Goal: Task Accomplishment & Management: Complete application form

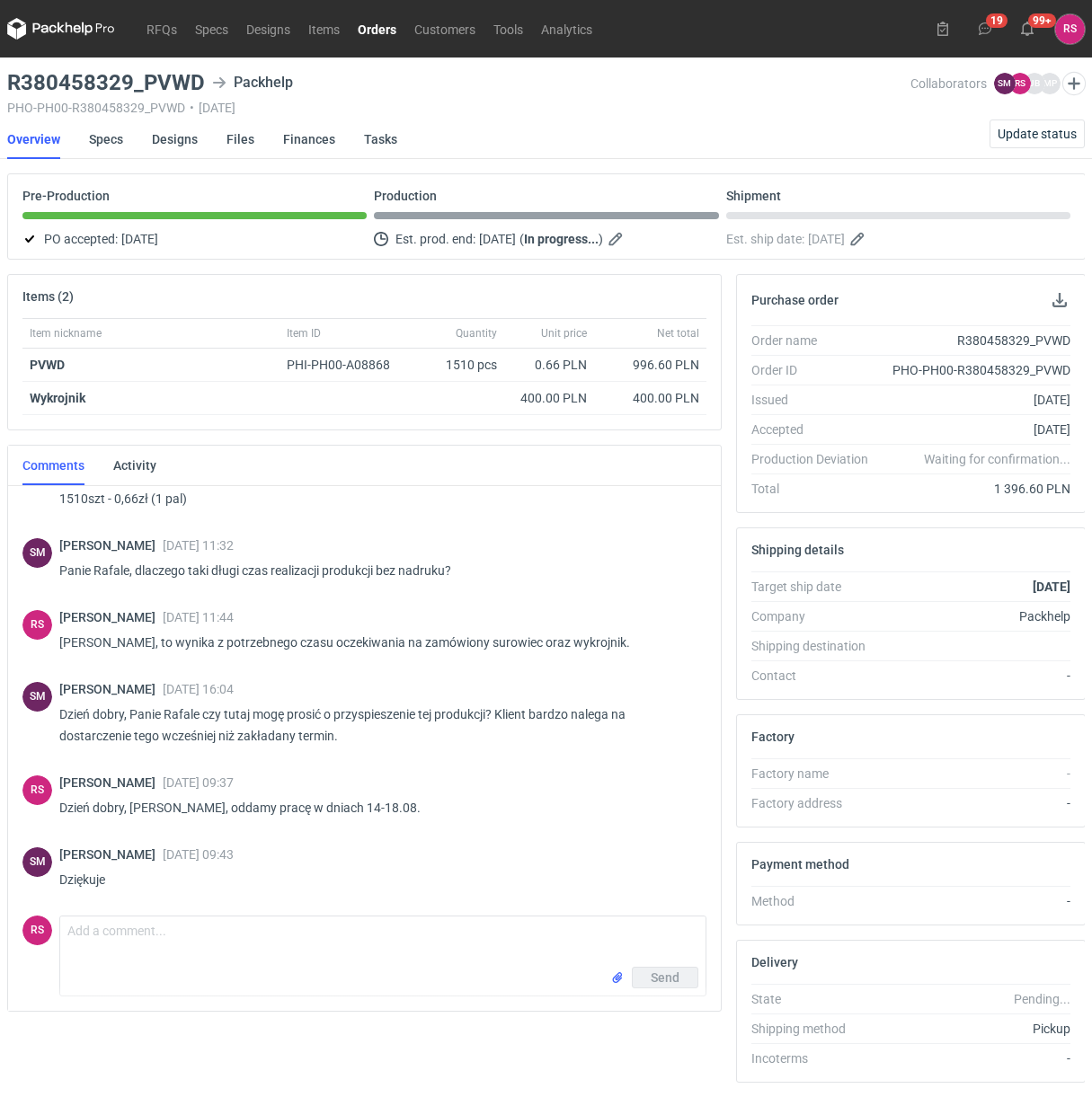
scroll to position [248, 0]
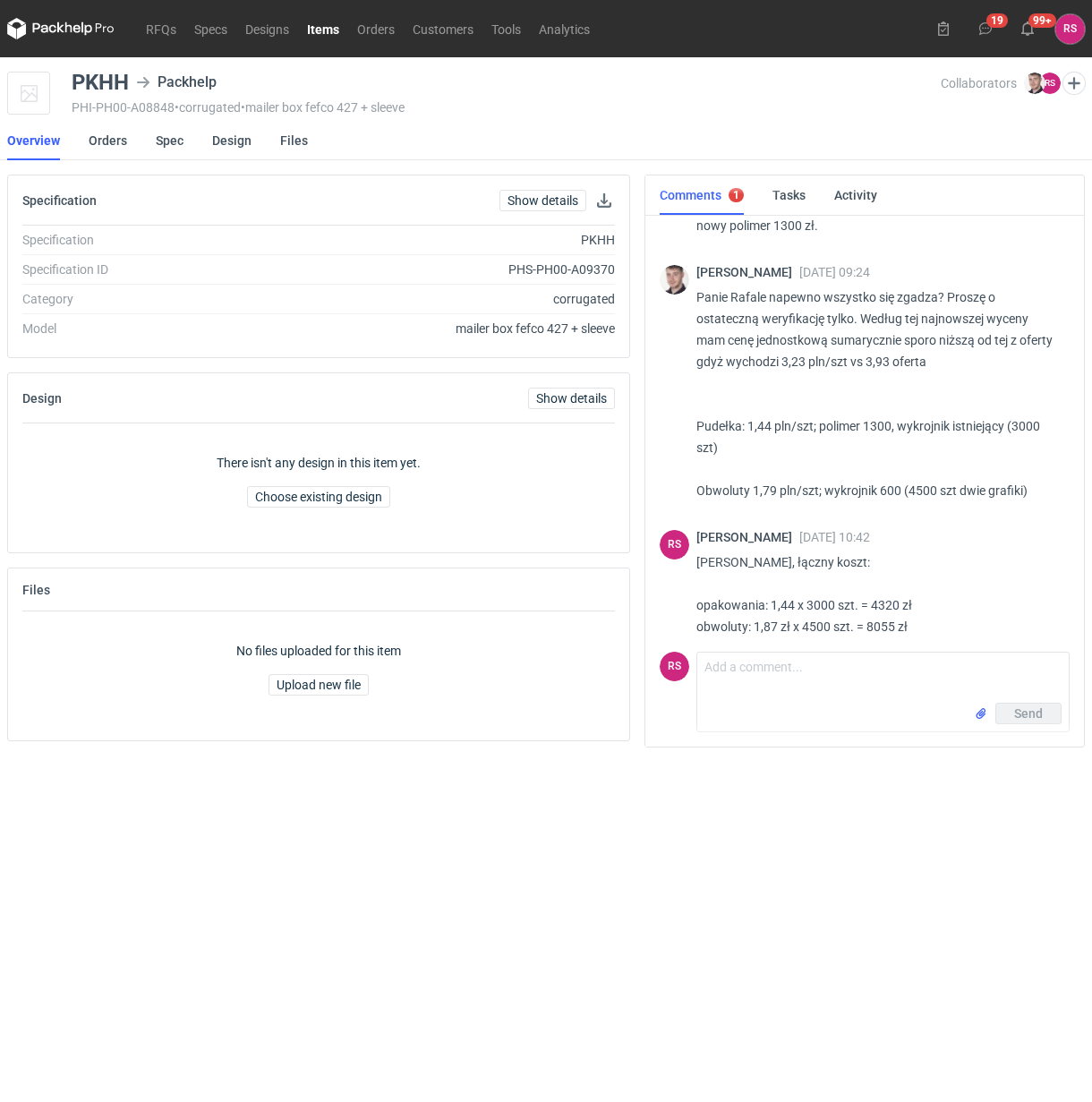
scroll to position [1094, 0]
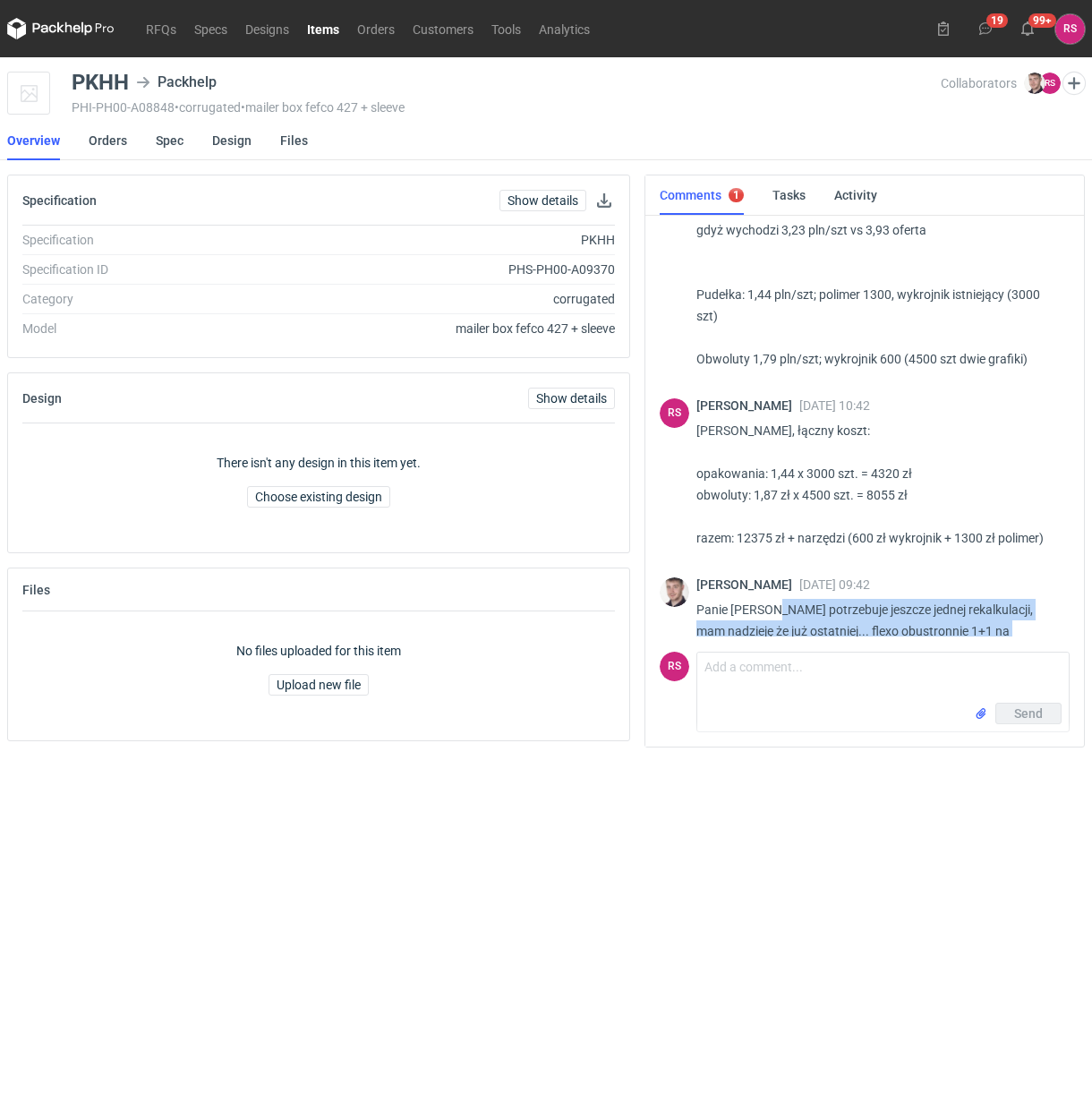
drag, startPoint x: 770, startPoint y: 563, endPoint x: 947, endPoint y: 610, distance: 183.1
click at [947, 610] on p "Panie Rafale potrzebuje jeszcze jednej rekalkulacji, mam nadzieję że już ostatn…" at bounding box center [876, 631] width 359 height 64
copy p "potrzebuje jeszcze jednej rekalkulacji, mam nadzieję że już ostatniej... flexo …"
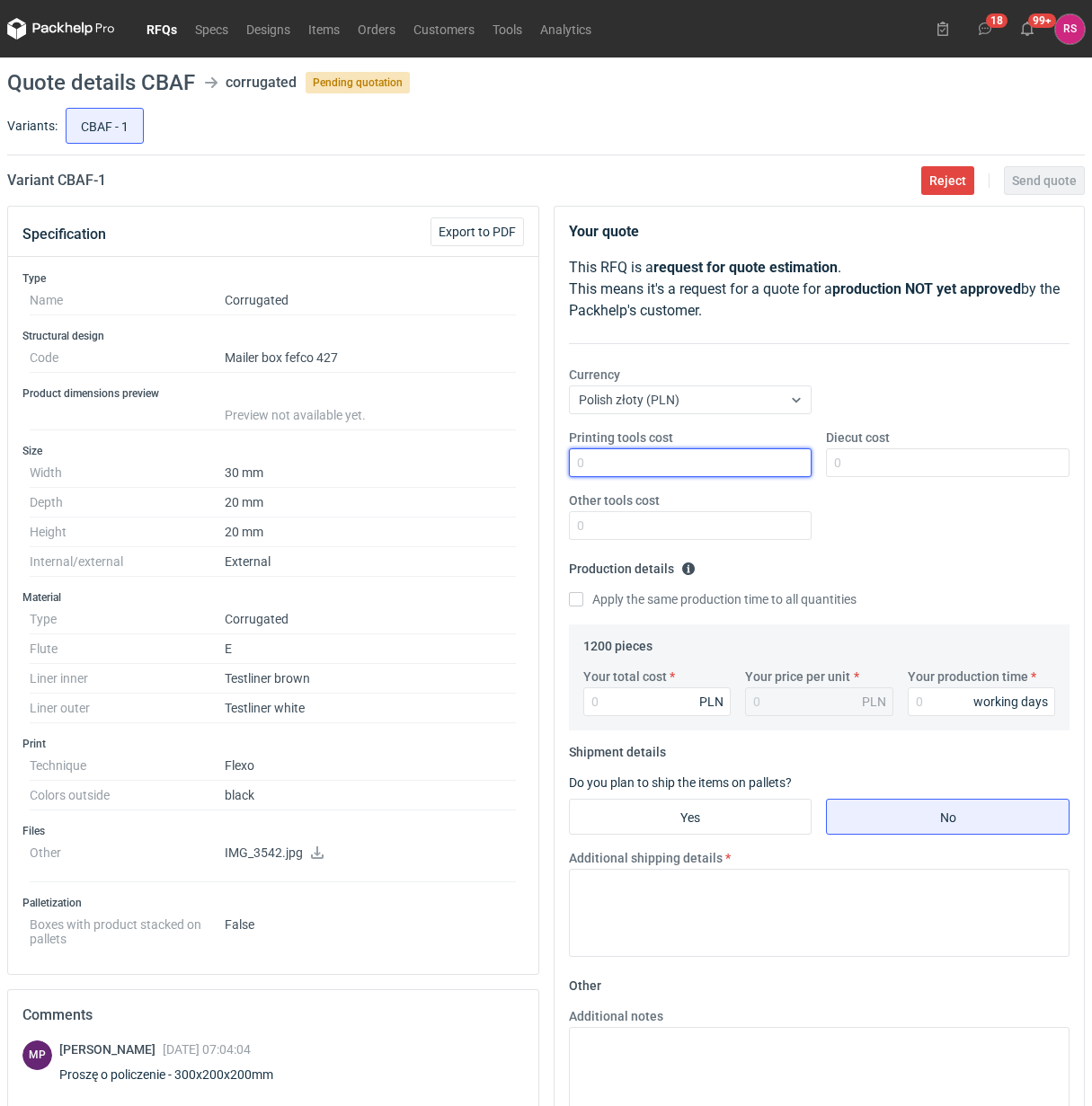
click at [720, 464] on input "Printing tools cost" at bounding box center [690, 462] width 244 height 29
click at [676, 464] on input "Printing tools cost" at bounding box center [690, 462] width 244 height 29
type input "3850"
type input "650"
click at [568, 592] on input "Apply the same production time to all quantities" at bounding box center [575, 598] width 14 height 14
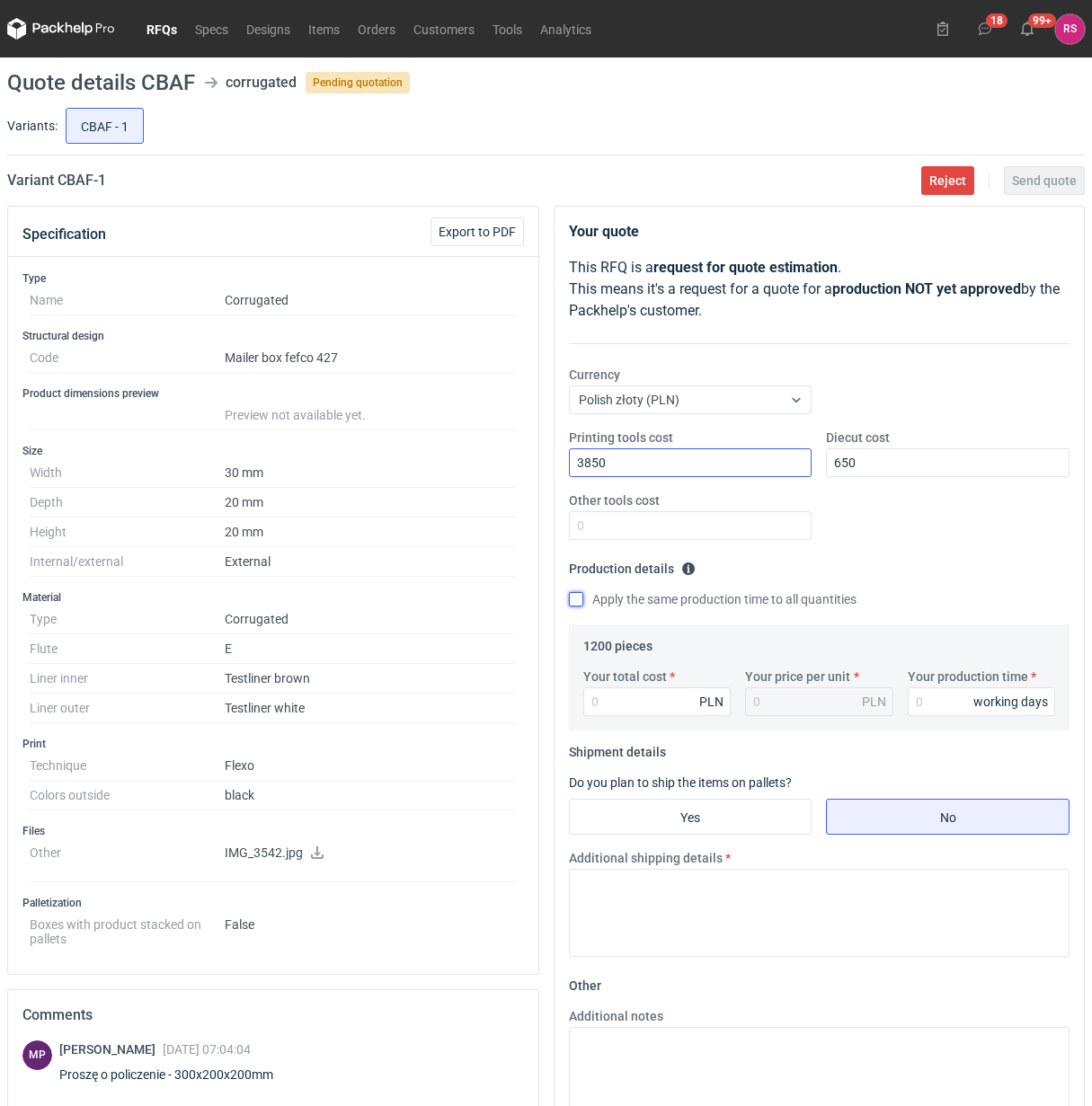
checkbox input "true"
type input "25"
type input "0.02"
type input "259"
type input "0.22"
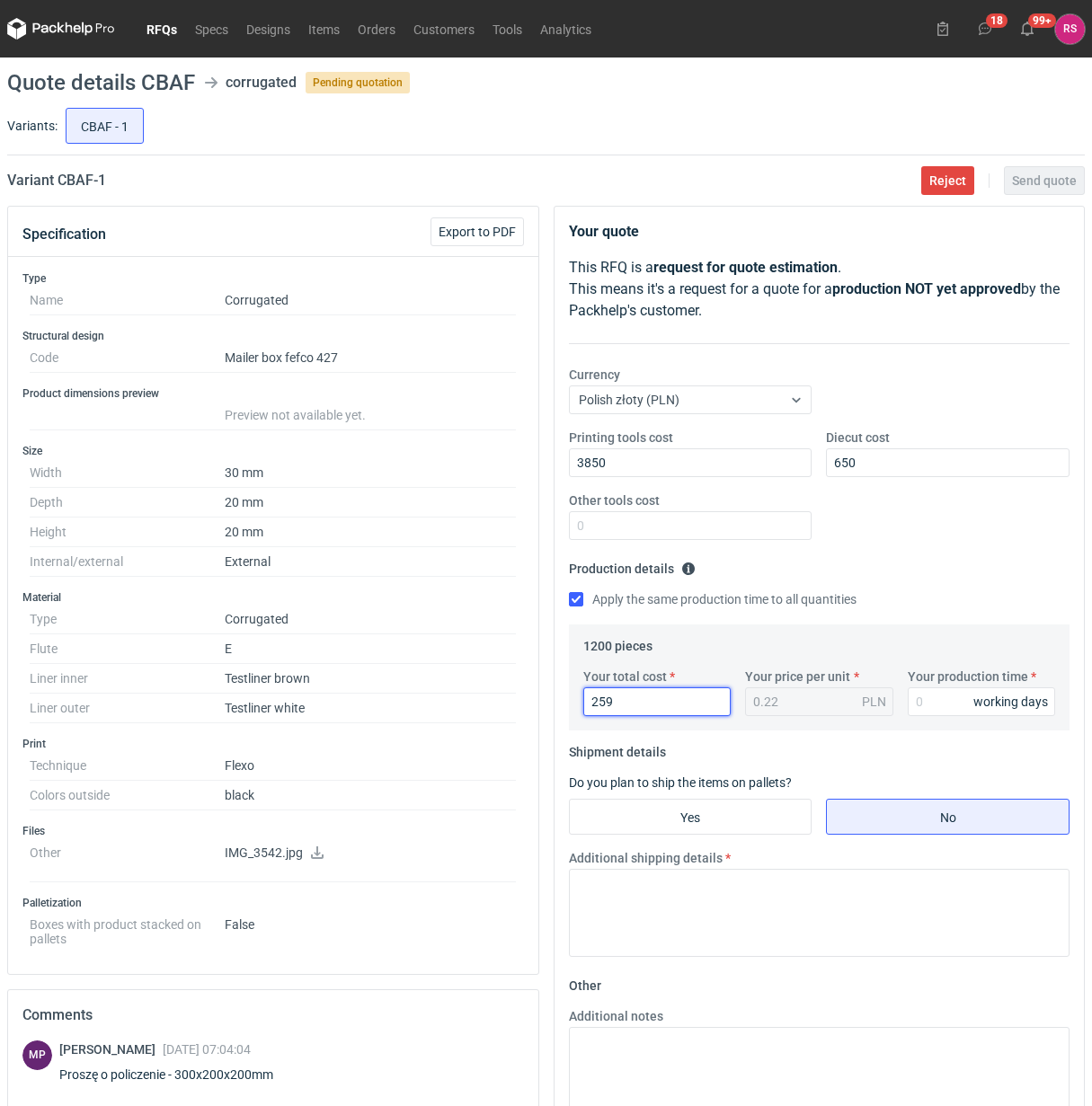
type input "2592"
type input "2.16"
type input "2592"
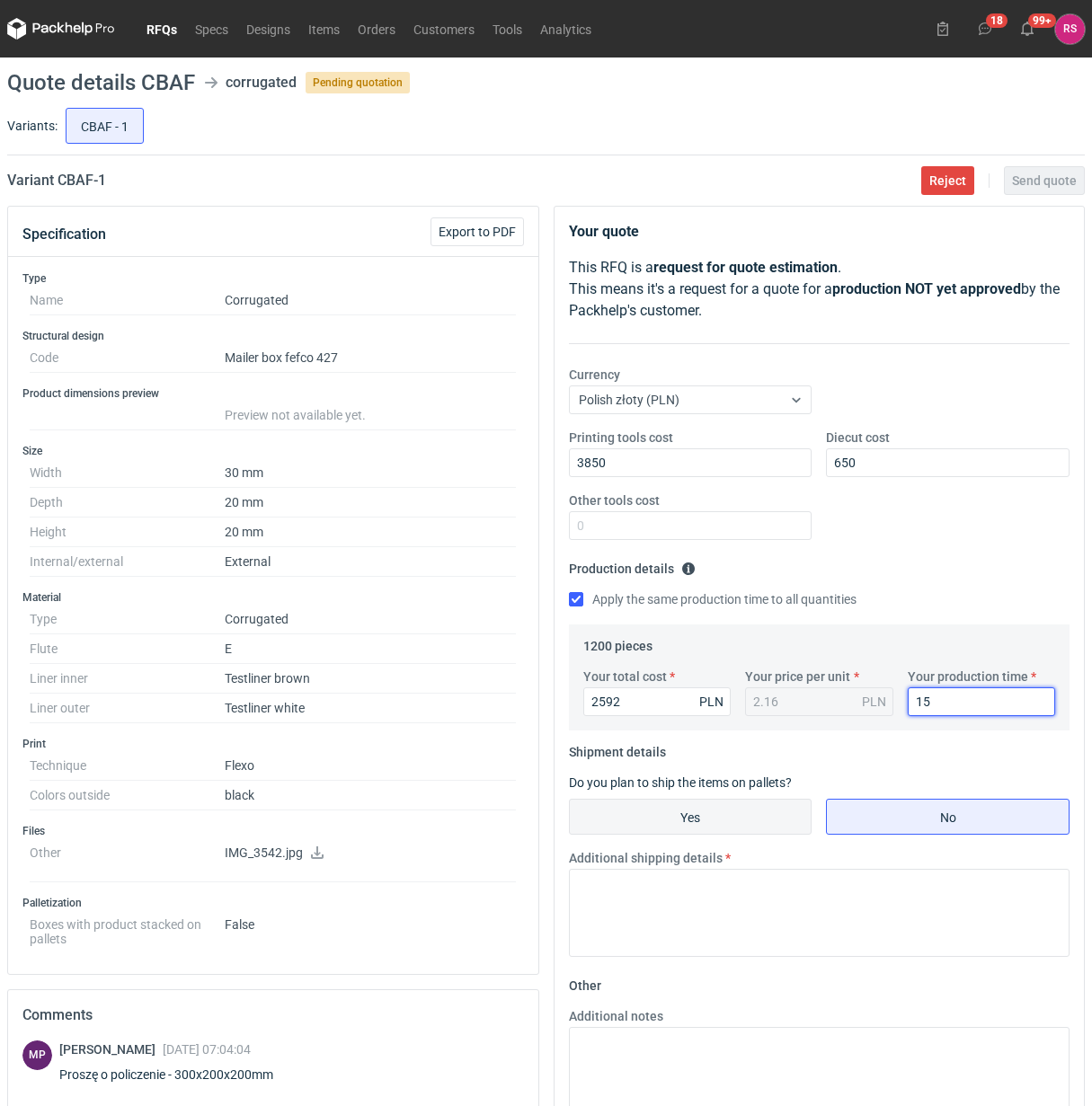
type input "15"
click at [714, 824] on input "Yes" at bounding box center [690, 817] width 242 height 35
radio input "true"
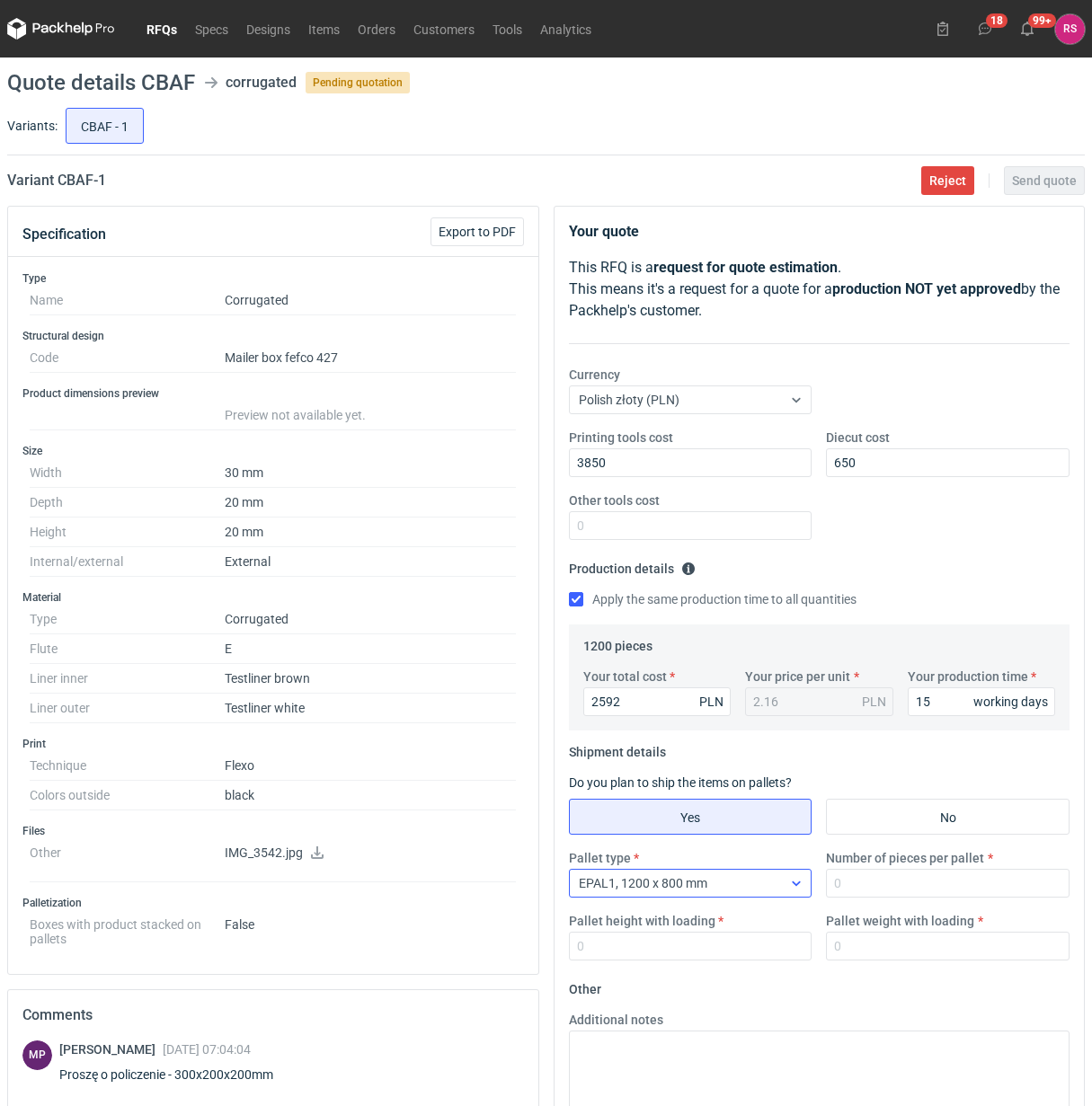
click at [786, 888] on div at bounding box center [796, 883] width 29 height 14
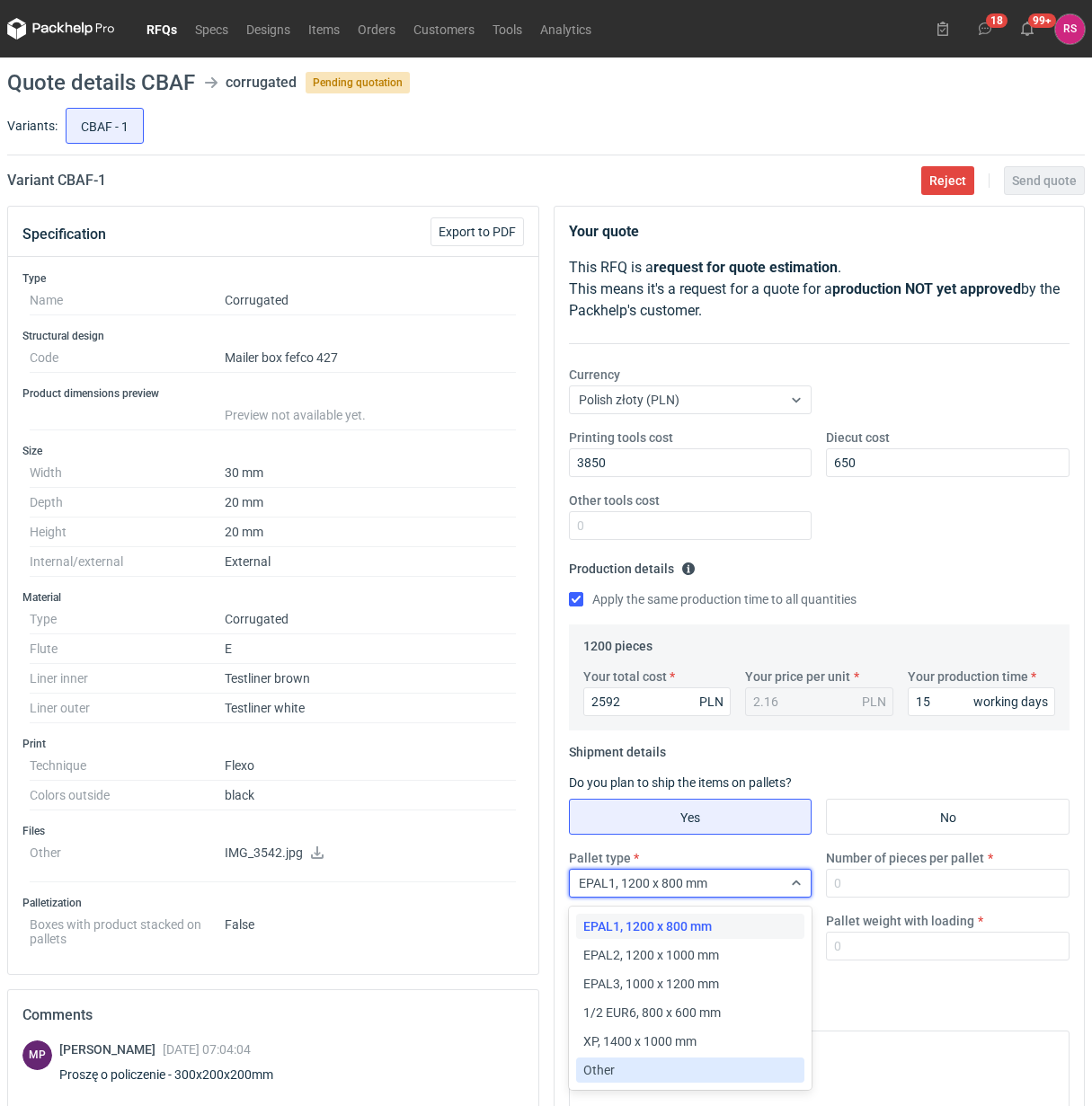
click at [639, 1074] on div "Other" at bounding box center [691, 1070] width 215 height 18
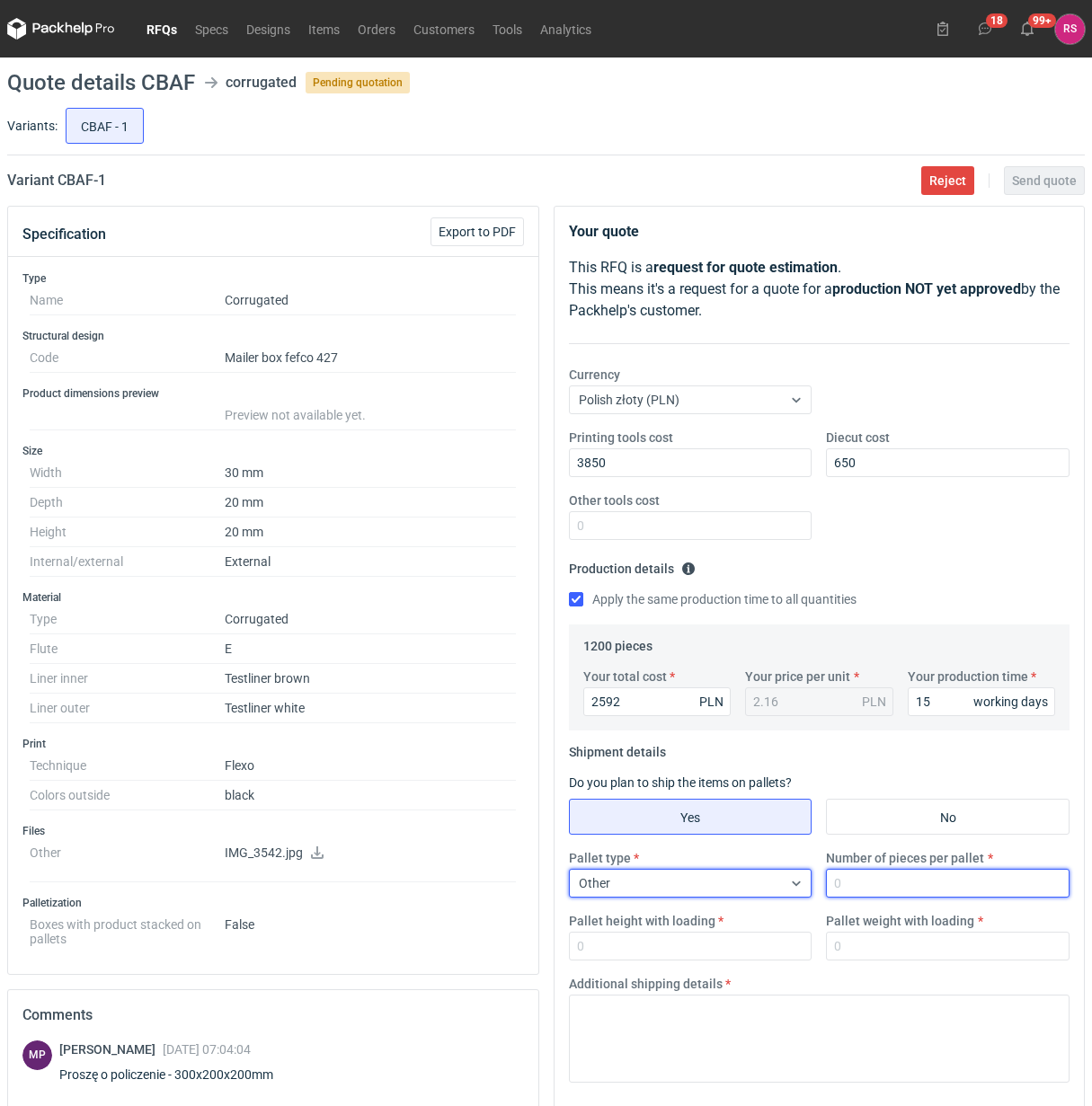
click at [939, 895] on input "Number of pieces per pallet" at bounding box center [947, 883] width 244 height 29
type input "600"
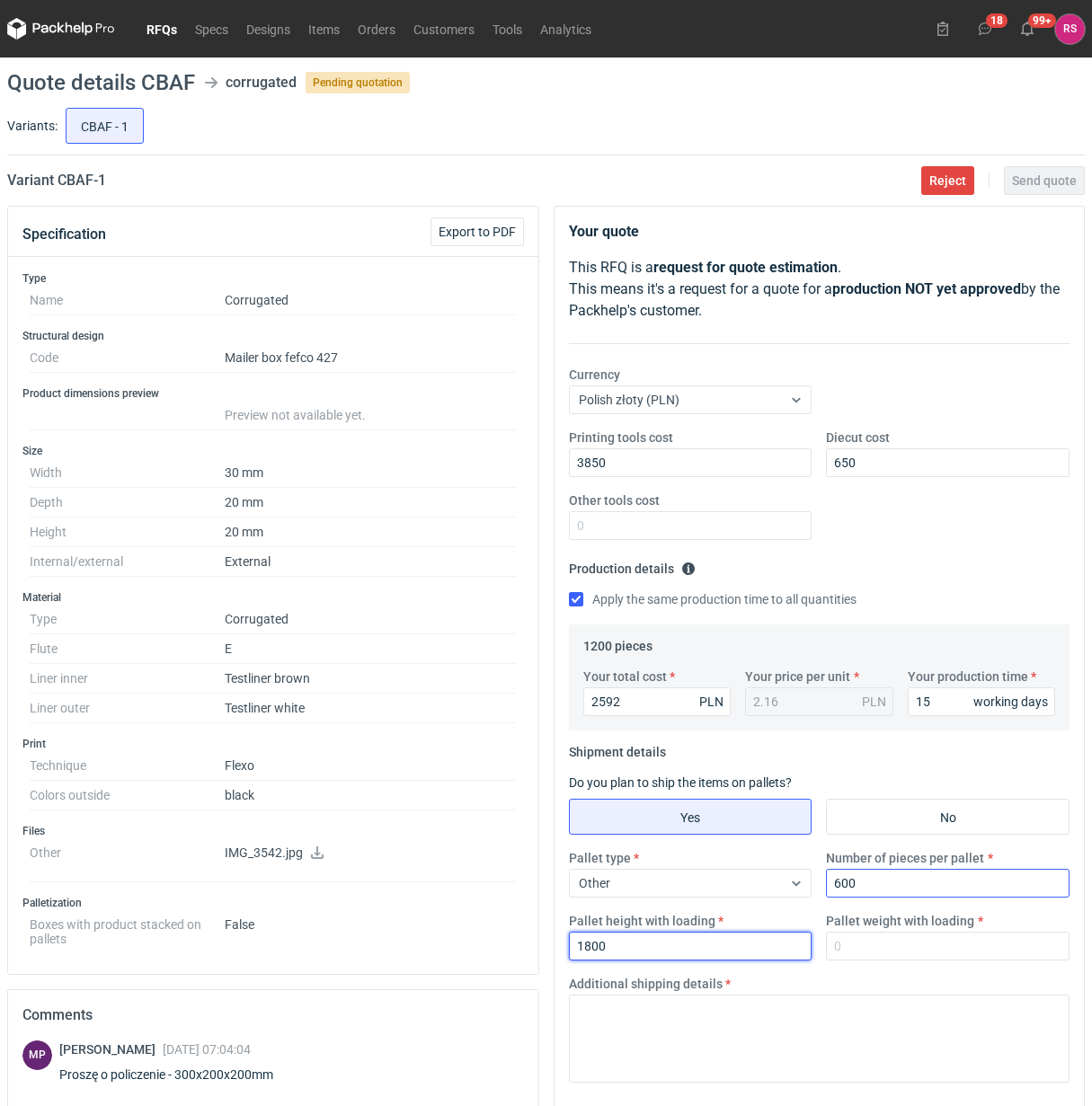
type input "1800"
type input "250"
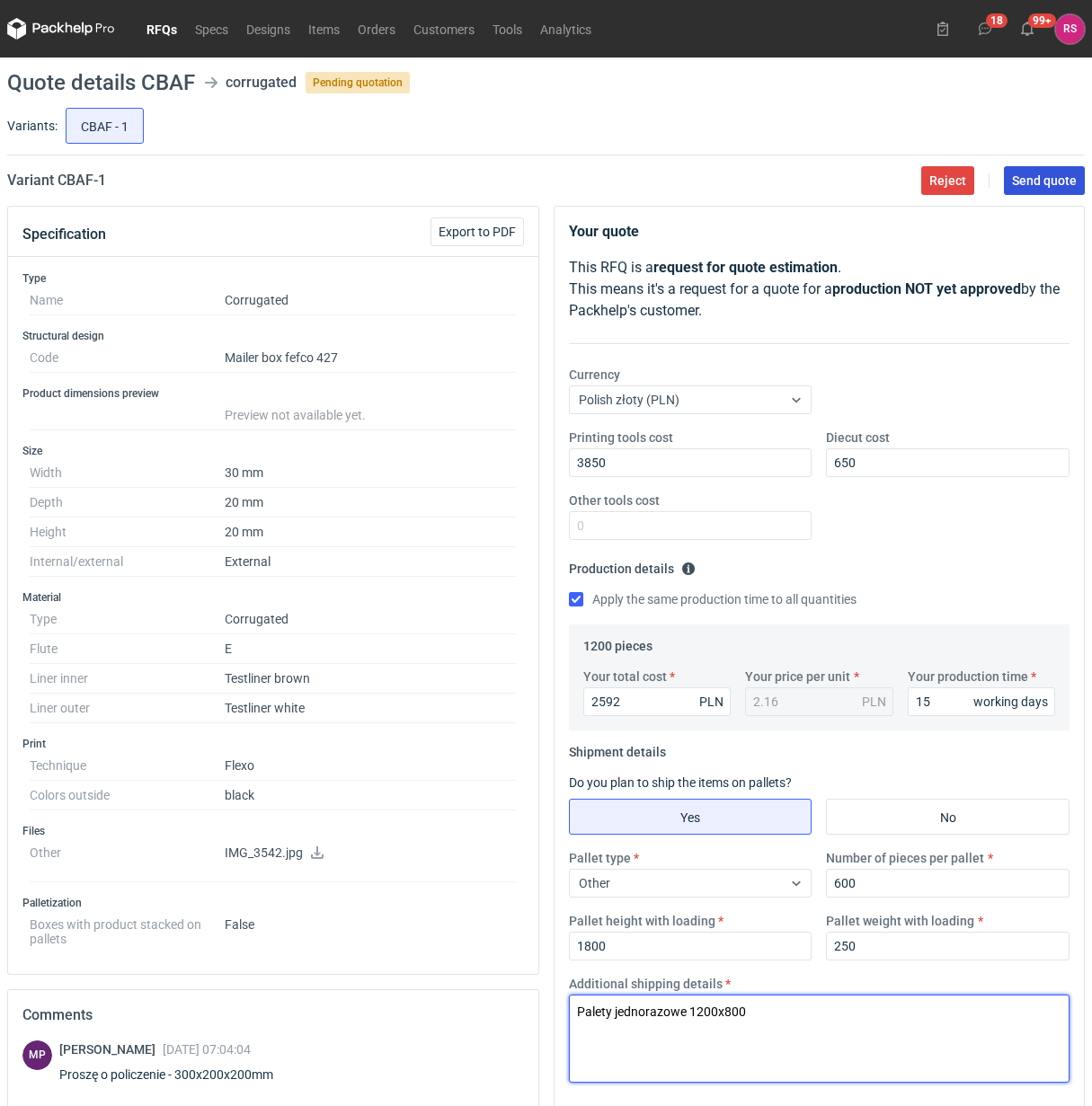
type textarea "Palety jednorazowe 1200x800"
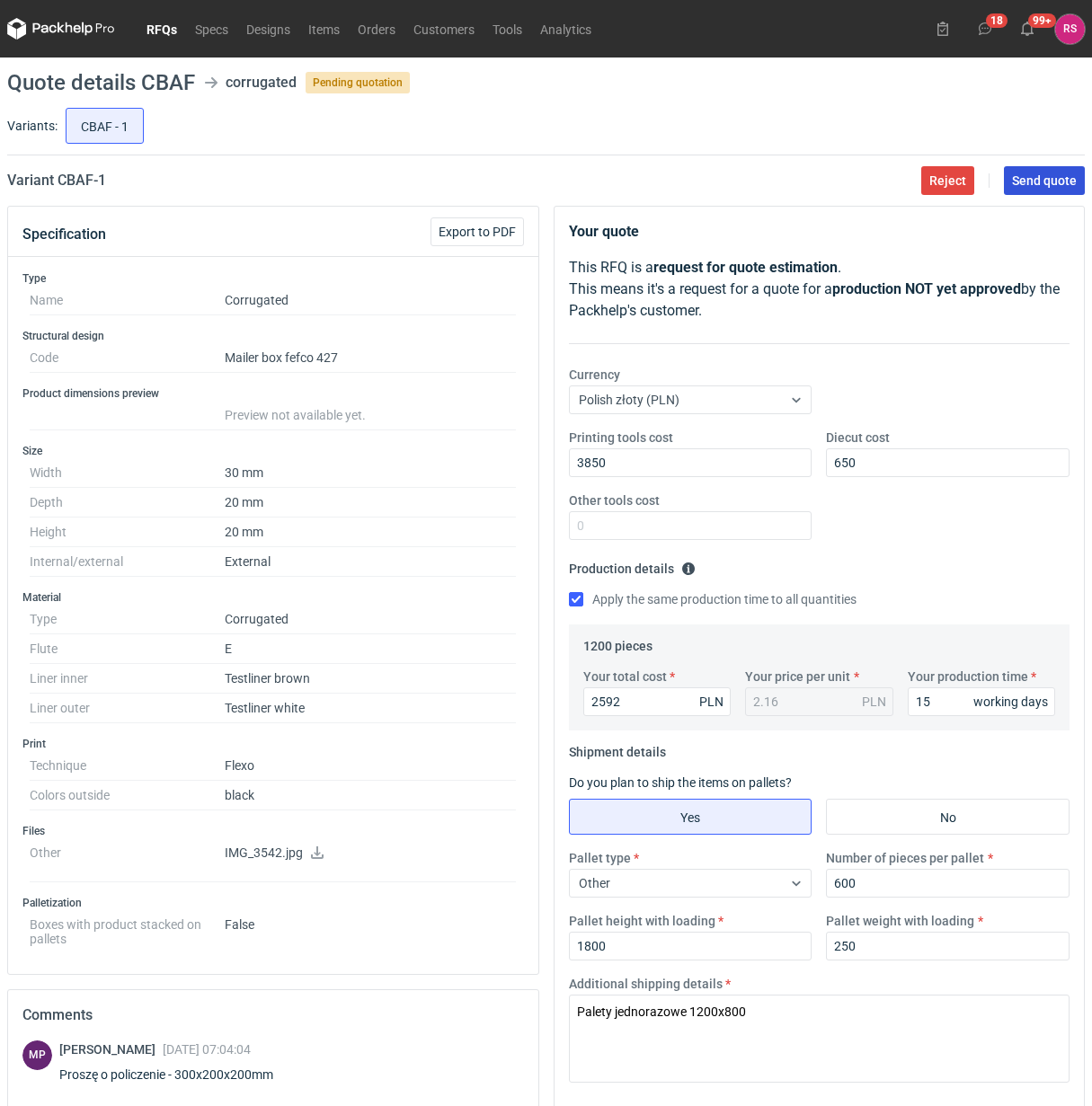
click at [1058, 180] on span "Send quote" at bounding box center [1043, 180] width 64 height 12
